Goal: Task Accomplishment & Management: Use online tool/utility

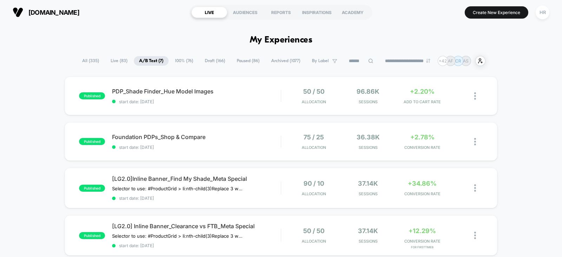
click at [205, 62] on span "Draft ( 166 )" at bounding box center [214, 60] width 31 height 9
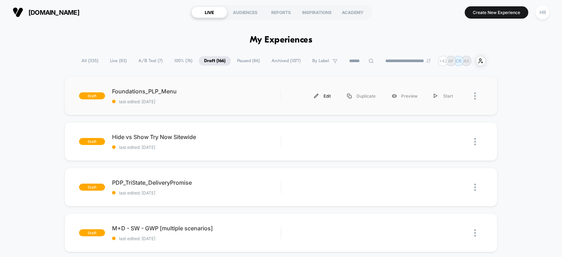
click at [325, 96] on div "Edit" at bounding box center [322, 96] width 33 height 16
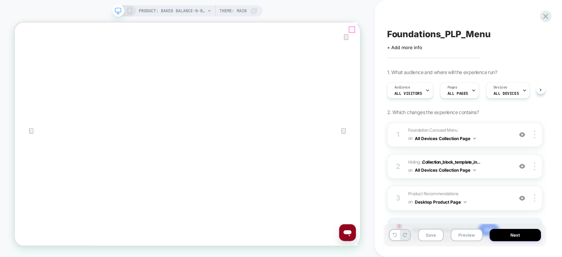
click at [26, 54] on icon "Close" at bounding box center [22, 58] width 8 height 8
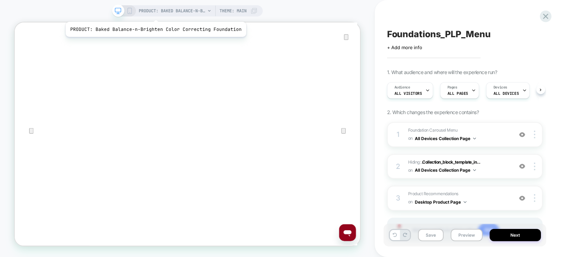
click at [154, 13] on span "PRODUCT: Baked Balance-n-Brighten Color Correcting Foundation" at bounding box center [172, 10] width 67 height 11
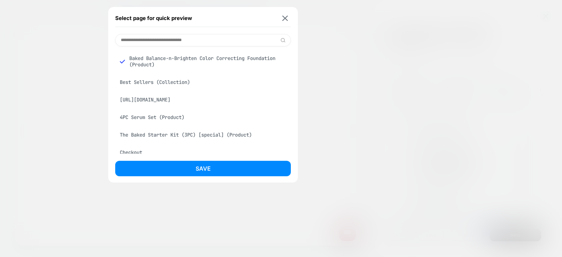
click at [160, 39] on input at bounding box center [203, 40] width 176 height 12
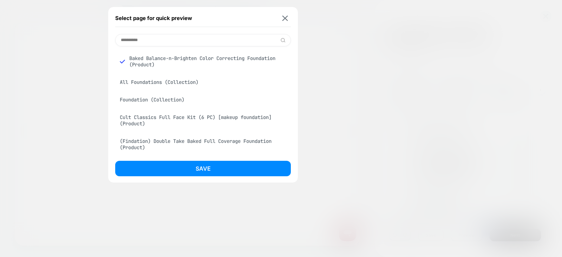
type input "**********"
click at [164, 83] on div "All Foundations (Collection)" at bounding box center [203, 81] width 176 height 13
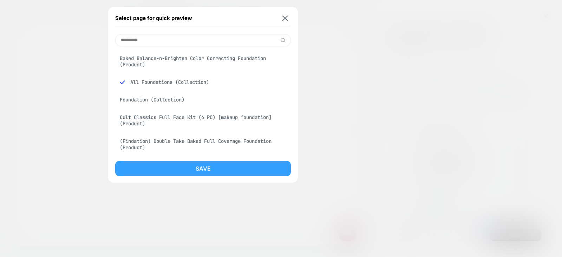
click at [174, 167] on button "Save" at bounding box center [203, 168] width 176 height 15
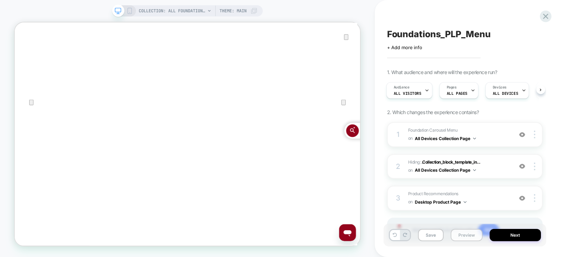
click at [466, 236] on button "Preview" at bounding box center [466, 235] width 32 height 12
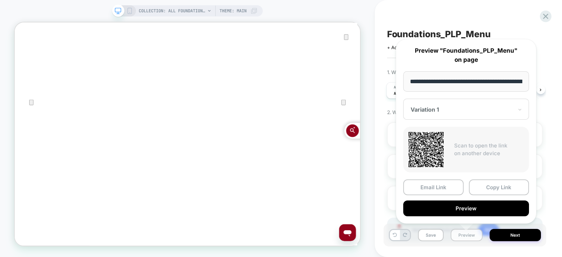
scroll to position [0, 88]
click at [493, 187] on button "Copy Link" at bounding box center [499, 188] width 60 height 16
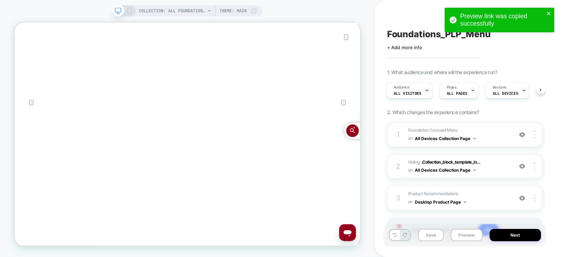
click at [500, 133] on span "Foundation Carousel Menu Adding AI Generated Block AFTER #shopify-section-templ…" at bounding box center [458, 134] width 101 height 17
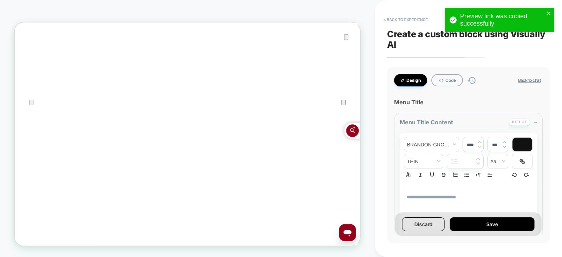
click at [533, 77] on button "Back to chat" at bounding box center [529, 80] width 27 height 6
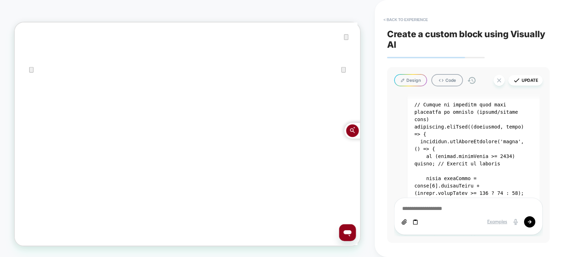
scroll to position [31898, 0]
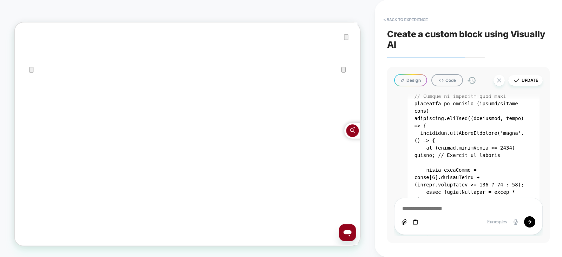
copy div "add two more tiles to the carousel menu on desktop experience only, and focus t…"
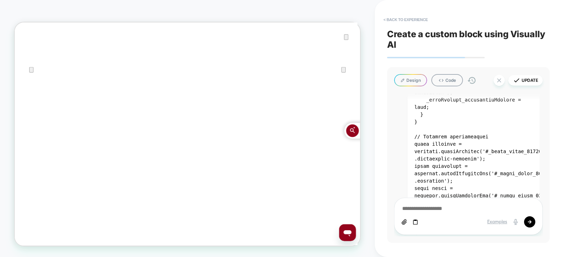
scroll to position [41874, 0]
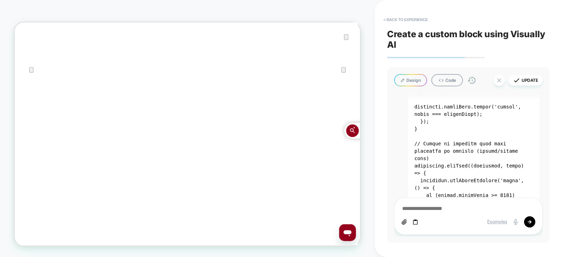
click at [433, 207] on textarea at bounding box center [468, 209] width 134 height 8
paste textarea "**********"
type textarea "*"
type textarea "**********"
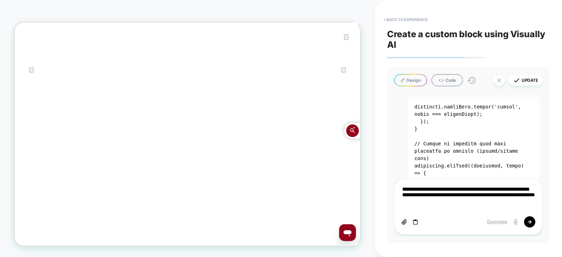
type textarea "*"
type textarea "**********"
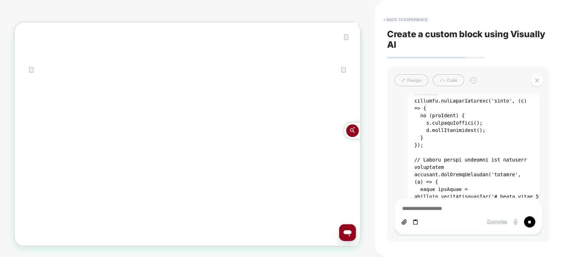
scroll to position [42999, 0]
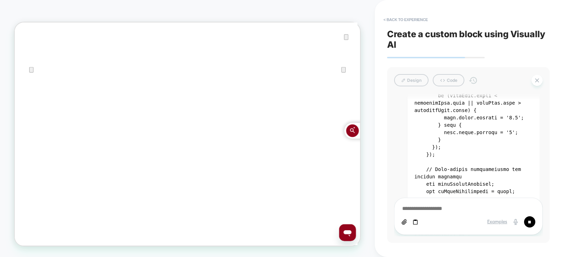
type textarea "*"
